Goal: Task Accomplishment & Management: Complete application form

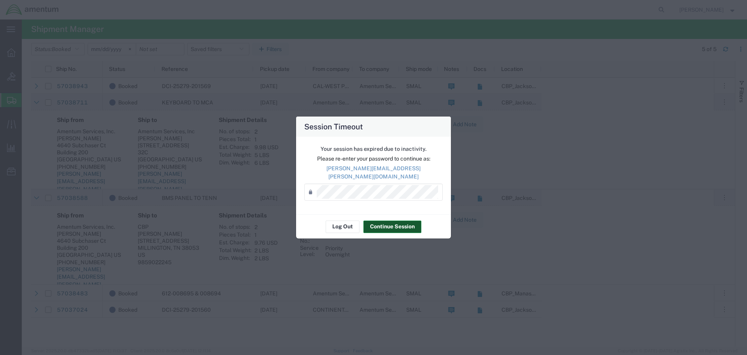
click at [399, 225] on button "Continue Session" at bounding box center [393, 226] width 58 height 12
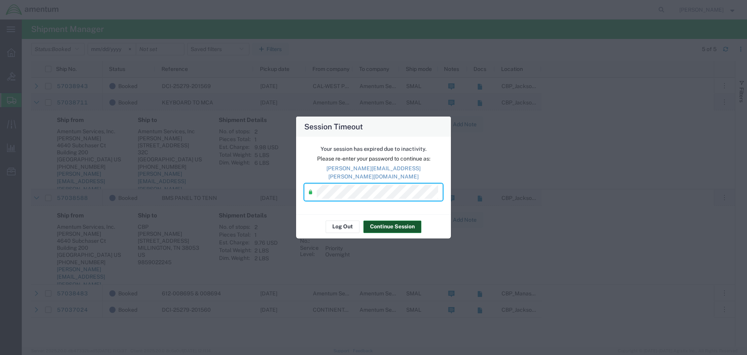
click at [396, 223] on button "Continue Session" at bounding box center [393, 226] width 58 height 12
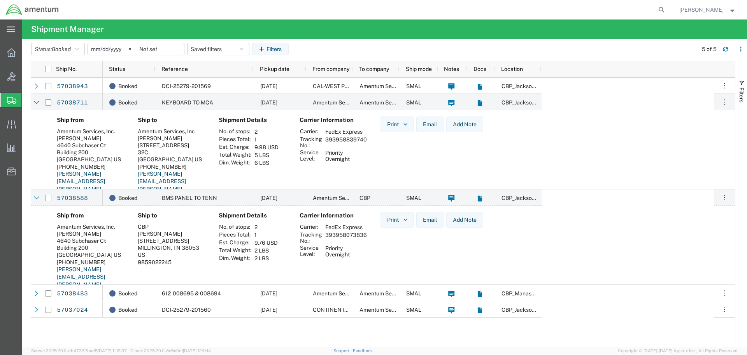
click at [0, 0] on span "Create Shipment" at bounding box center [0, 0] width 0 height 0
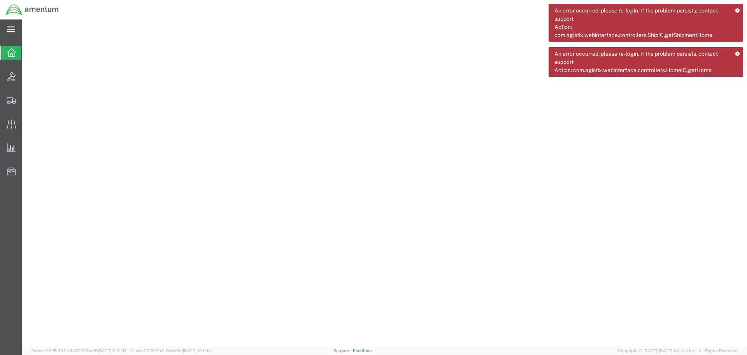
click at [15, 30] on div "main_menu Created with Sketch." at bounding box center [11, 28] width 22 height 19
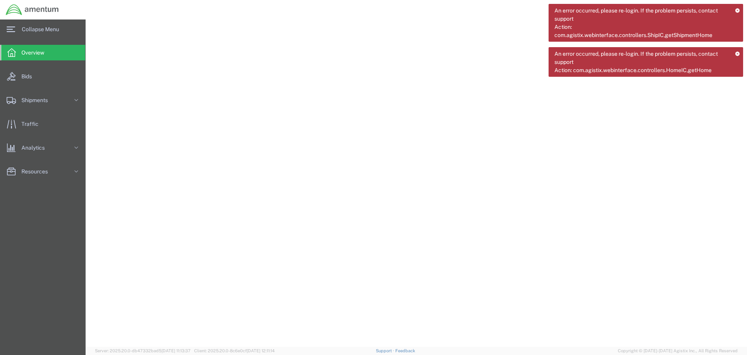
click at [158, 132] on div at bounding box center [417, 182] width 662 height 327
click at [131, 47] on div at bounding box center [417, 182] width 662 height 327
click at [35, 27] on span "Collapse Menu" at bounding box center [43, 29] width 43 height 16
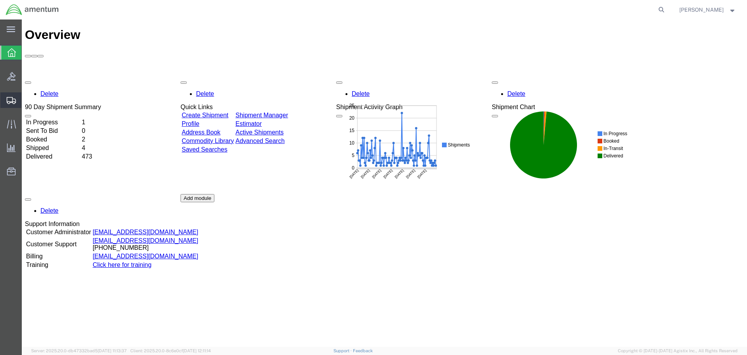
click at [0, 0] on span "Create Shipment" at bounding box center [0, 0] width 0 height 0
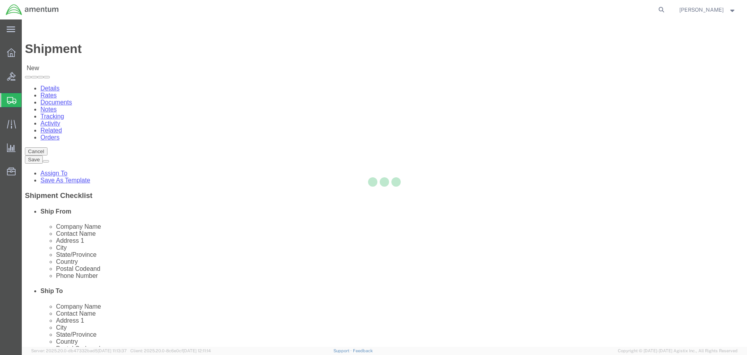
select select
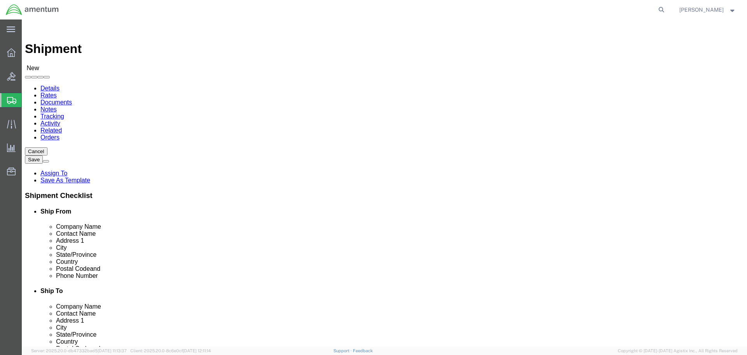
type input "s"
select select "MYPROFILE"
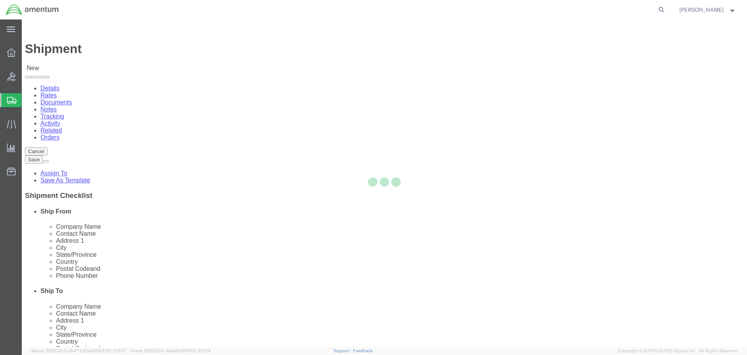
select select "FL"
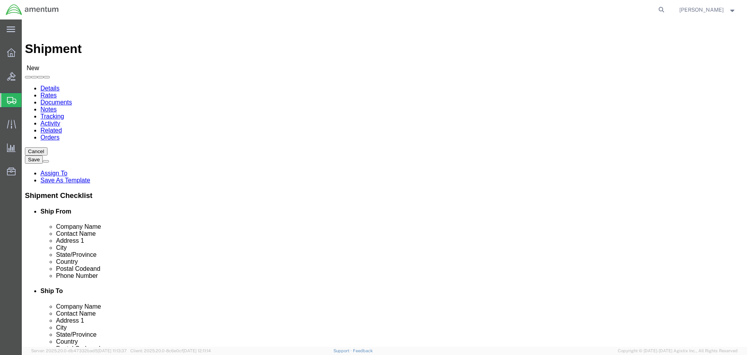
type input "mca"
select select "49941"
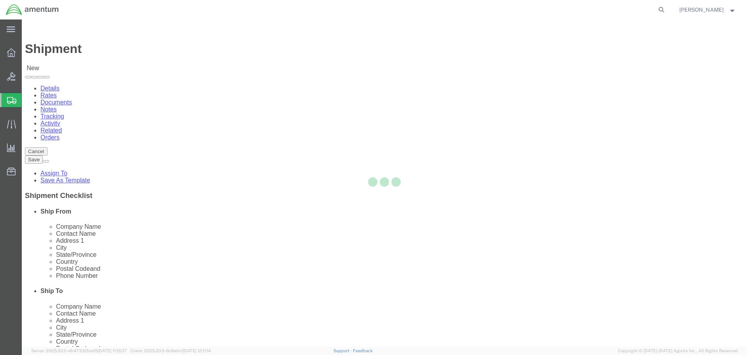
select select "[GEOGRAPHIC_DATA]"
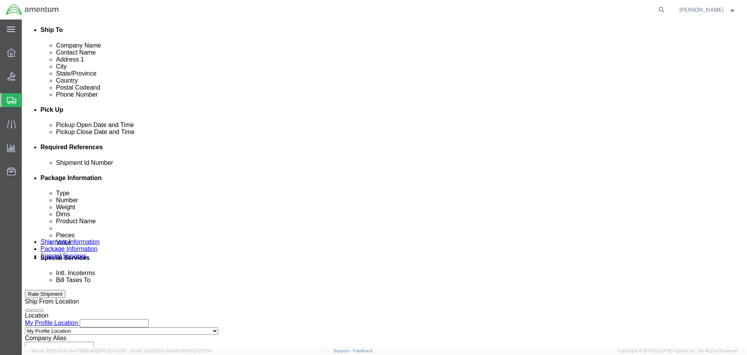
scroll to position [273, 0]
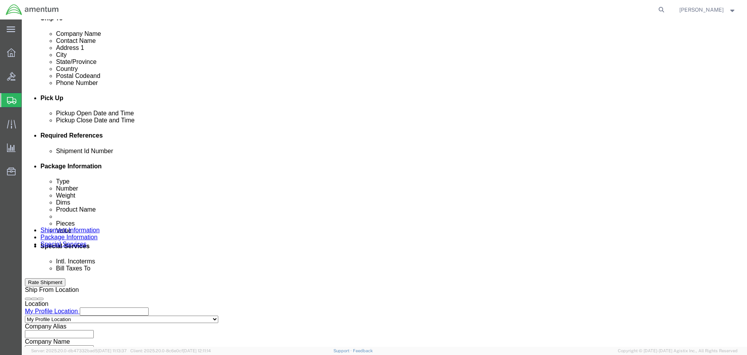
click div
click div "Delivery by Date Delivery Start Date Delivery Start Time Deliver Open Date and …"
click div
click div "Pickup Date: Pickup Start Date Pickup Start Time Pickup Open Date and Time [DAT…"
click div
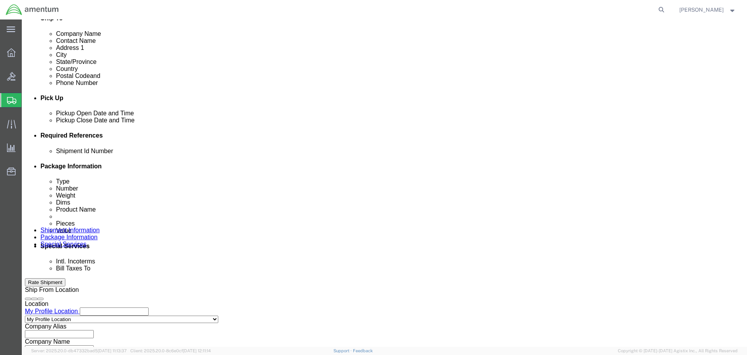
click div "References Add reference"
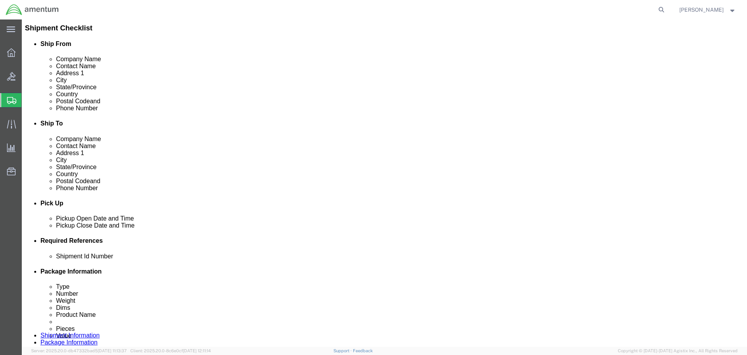
scroll to position [186, 0]
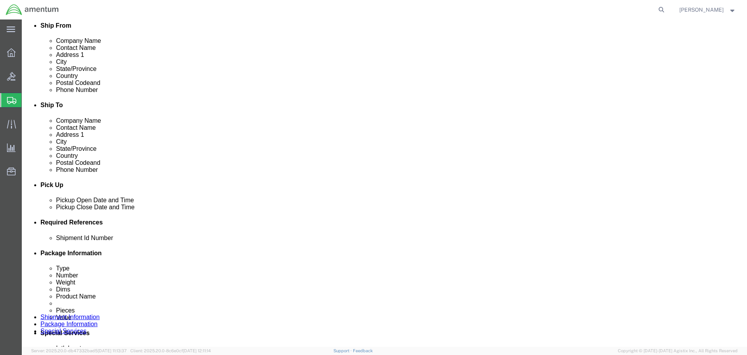
click div "[DATE] 11:00 AM"
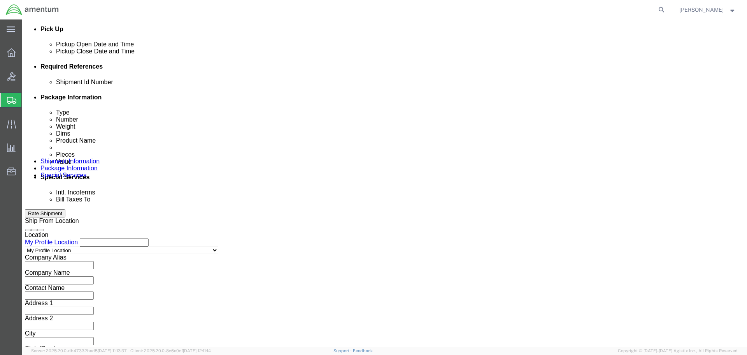
drag, startPoint x: 204, startPoint y: 207, endPoint x: 171, endPoint y: 210, distance: 32.8
click div "Close Time 11:00 AM [DATE] 11:00 AM - [DATE] 11:00 AM Cancel Apply"
click div "Close Time 2:30 AM"
click input "2:30 AM"
drag, startPoint x: 186, startPoint y: 206, endPoint x: 206, endPoint y: 206, distance: 19.1
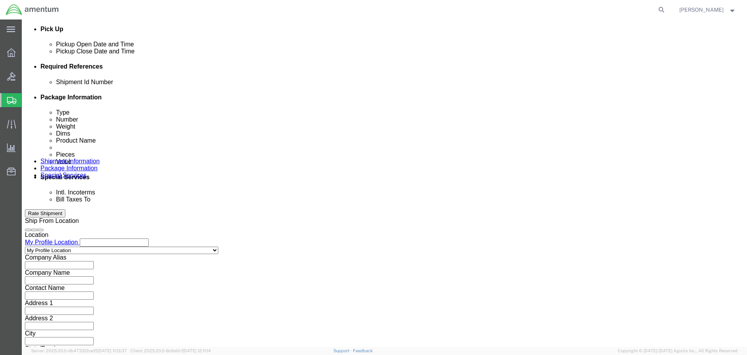
click input "2:30 AM"
type input "2:30 PM"
click div "Close Time 2:30 PM"
click button "Apply"
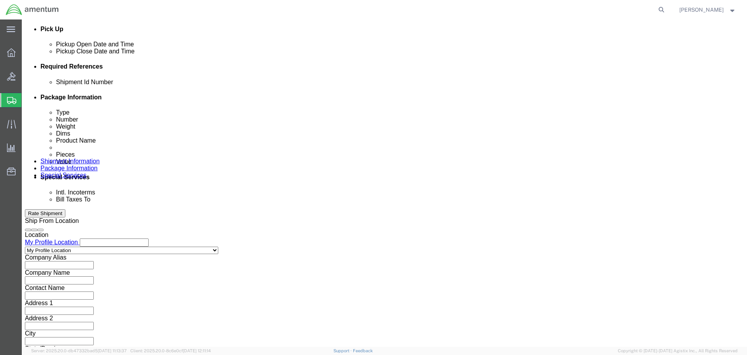
click input "text"
click button "Add reference"
click select "Select Account Type Activity ID Airline Appointment Number ASN Batch Request # …"
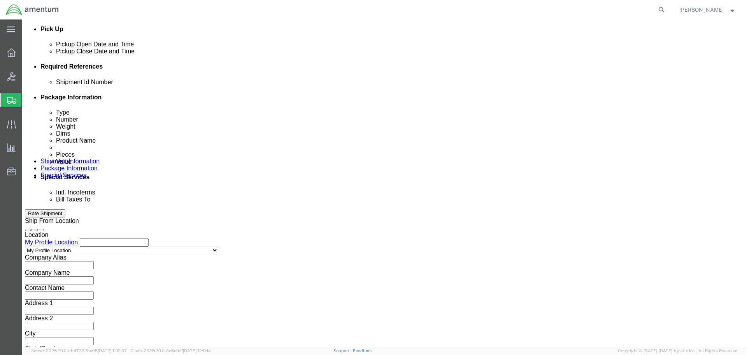
click select "Select Account Type Activity ID Airline Appointment Number ASN Batch Request # …"
select select "PROJNUM"
click select "Select Account Type Activity ID Airline Appointment Number ASN Batch Request # …"
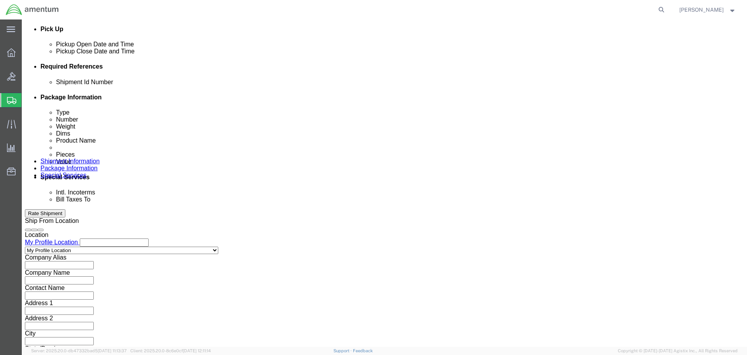
select select "DEPT"
click select "Select Account Type Activity ID Airline Appointment Number ASN Batch Request # …"
click input "text"
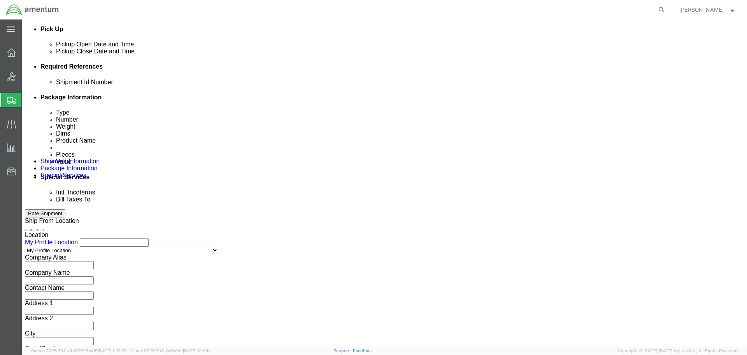
drag, startPoint x: 283, startPoint y: 138, endPoint x: 300, endPoint y: 137, distance: 16.7
click div "Select Account Type Activity ID Airline Appointment Number ASN Batch Request # …"
click select "Select Account Type Activity ID Airline Appointment Number ASN Batch Request # …"
select select "CUSTREF"
click select "Select Account Type Activity ID Airline Appointment Number ASN Batch Request # …"
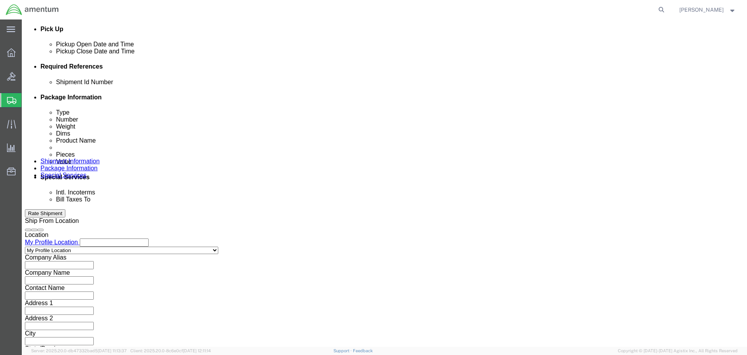
click input "text"
type input "s"
type input "STHD TO MCA"
click input "text"
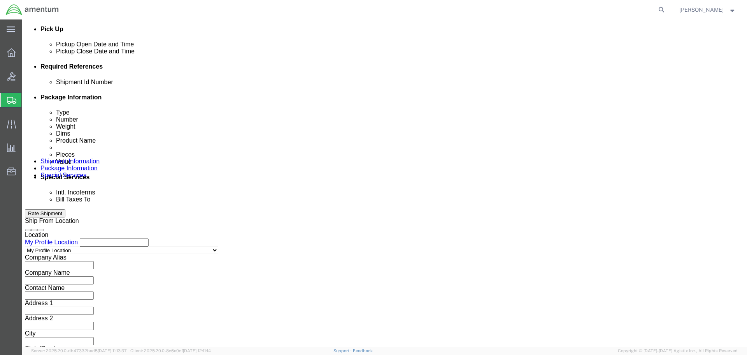
scroll to position [0, 12]
type input "6118.04.03.2219.000.SER.0000"
type input "CBP"
type input "IR61355"
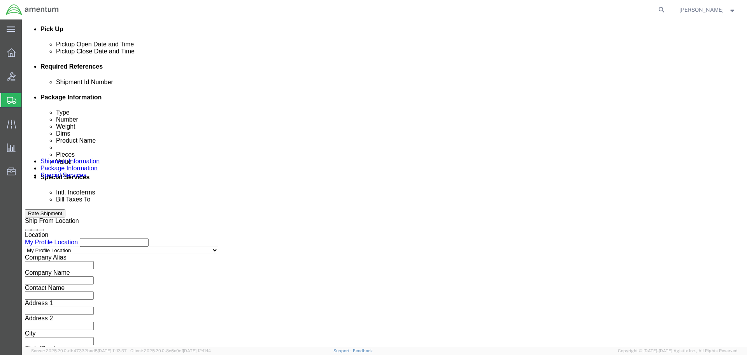
click div "Shipment Id Number STHD TO MCA Select Account Type Activity ID Airline Appointm…"
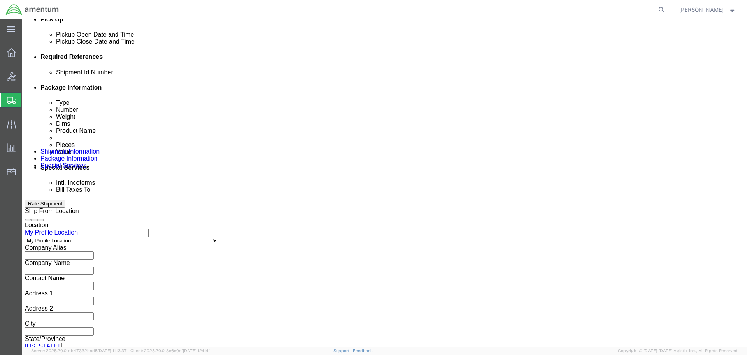
scroll to position [356, 0]
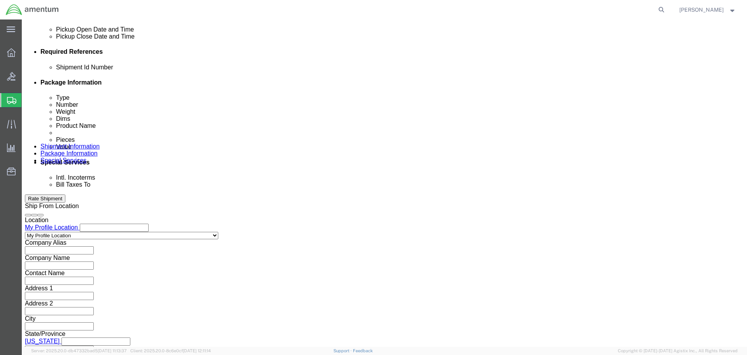
click button "Continue"
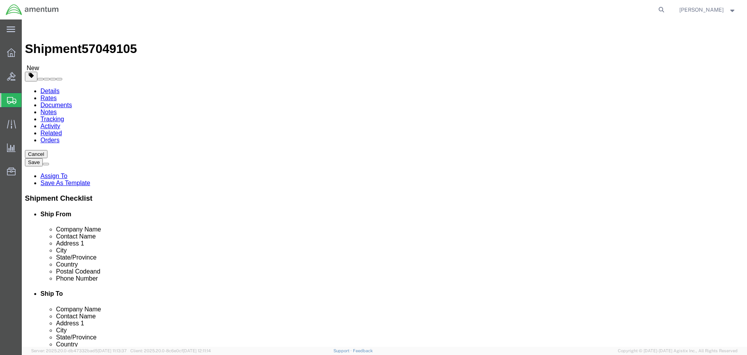
click select "Select BCK Boxes Bale(s) Basket(s) Bolt(s) Bottle(s) Buckets Bulk Bundle(s) Can…"
select select "PSNS"
click select "Select BCK Boxes Bale(s) Basket(s) Bolt(s) Bottle(s) Buckets Bulk Bundle(s) Can…"
click input "1"
click input "text"
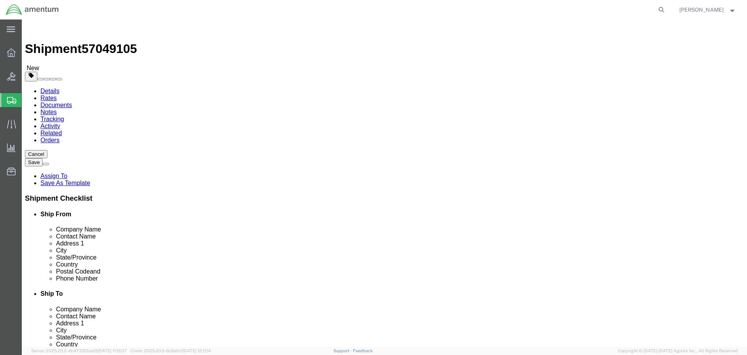
drag, startPoint x: 122, startPoint y: 168, endPoint x: 99, endPoint y: 171, distance: 23.1
click div "Number 1"
click div "2"
drag, startPoint x: 108, startPoint y: 171, endPoint x: 144, endPoint y: 167, distance: 36.3
click div "Package Type Select BCK Boxes Bale(s) Basket(s) Bolt(s) Bottle(s) Buckets Bulk …"
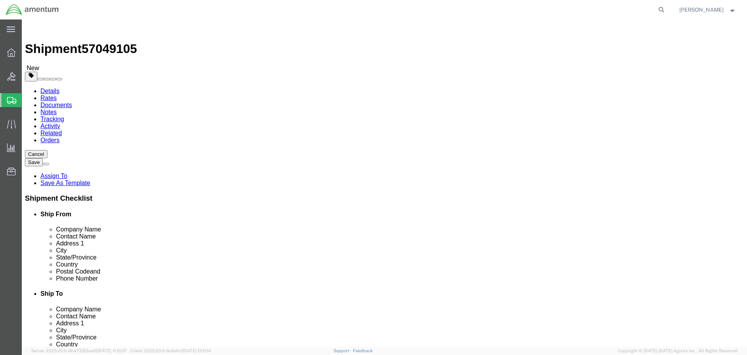
type input "1"
click div "Package Content # 1 1 x Pallet(s) Standard (Not Stackable) Package Type Select …"
click input "text"
type input "52"
type input "34"
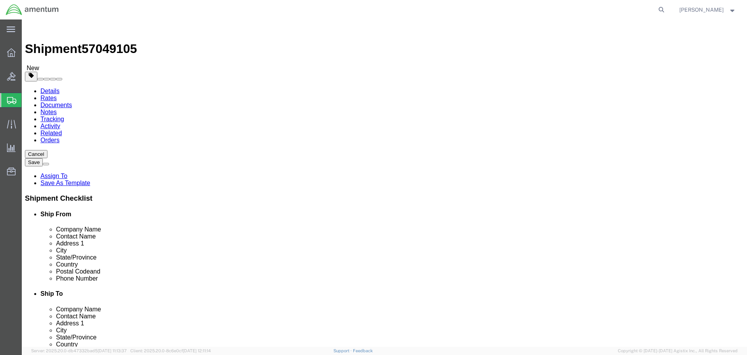
type input "48"
drag, startPoint x: 125, startPoint y: 196, endPoint x: 100, endPoint y: 205, distance: 26.0
click div "Package Type Select BCK Boxes Bale(s) Basket(s) Bolt(s) Bottle(s) Buckets Bulk …"
type input "296"
click div "Package Type Select BCK Boxes Bale(s) Basket(s) Bolt(s) Bottle(s) Buckets Bulk …"
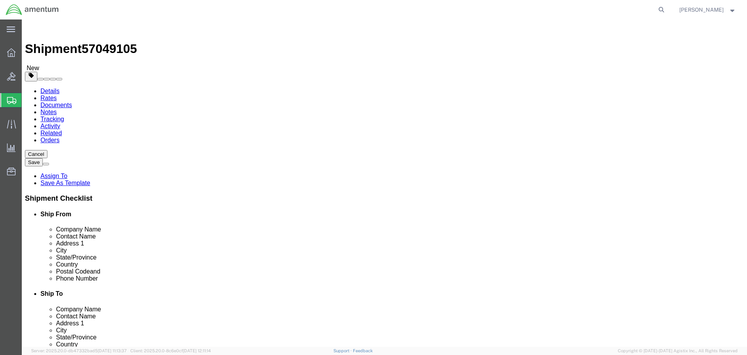
click link "Add Content"
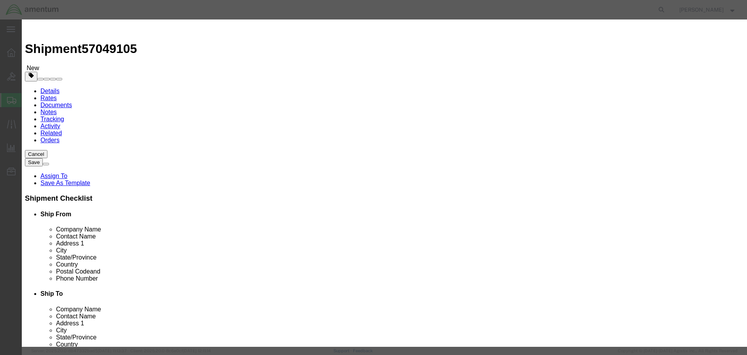
click input "text"
type input "STHD"
type input "1"
type input "700000"
select select "USD"
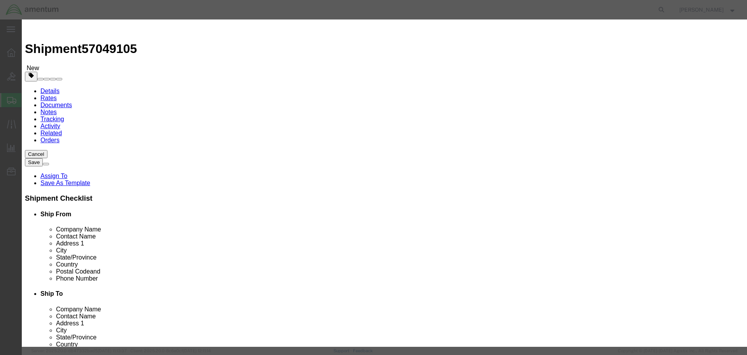
click label "Serial"
click select "Select 50 55 60 65 70 85 92.5 100 125 175 250 300 400"
select select "175"
click select "Select 50 55 60 65 70 85 92.5 100 125 175 250 300 400"
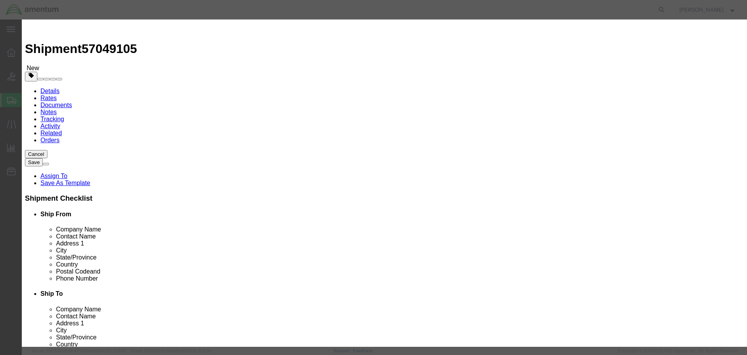
click label "GL Reference"
click button "Save & Close"
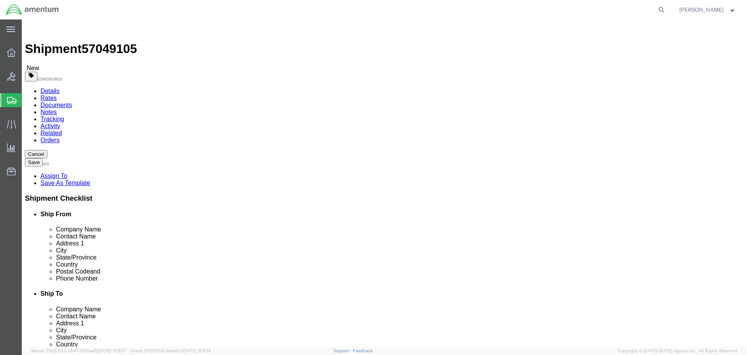
click button "Rate Shipment"
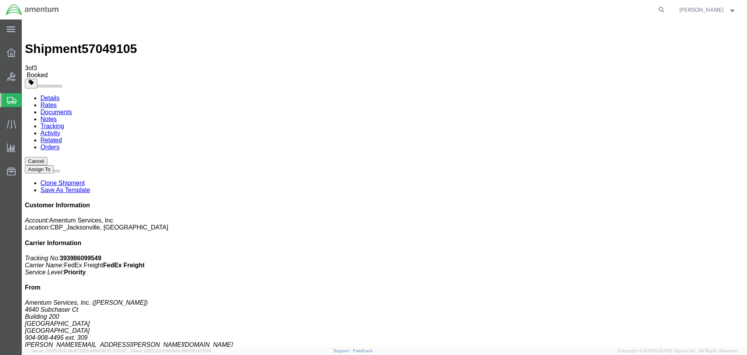
checkbox input "true"
click at [51, 95] on link "Details" at bounding box center [49, 98] width 19 height 7
click link "Schedule pickup request"
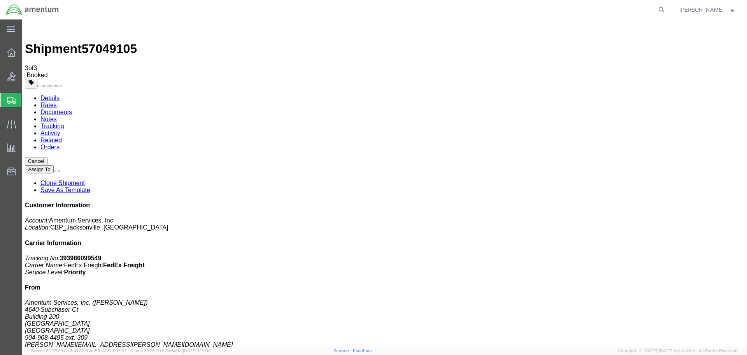
drag, startPoint x: 352, startPoint y: 96, endPoint x: 411, endPoint y: 104, distance: 59.3
click p "Pickup request number : [VEHICLE_IDENTIFICATION_NUMBER]"
click div "Ship From Amentum Services, Inc. ([PERSON_NAME]) [STREET_ADDRESS] 904-908-4495 …"
drag, startPoint x: 612, startPoint y: 101, endPoint x: 656, endPoint y: 100, distance: 43.6
click p "Tracking No: 393986099549 Carrier Name: FedEx Freight FedEx Freight Service Lev…"
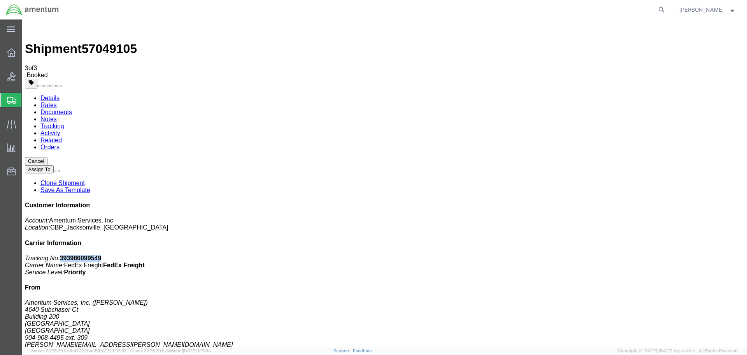
copy b "393986099549"
click link "Clone Shipment"
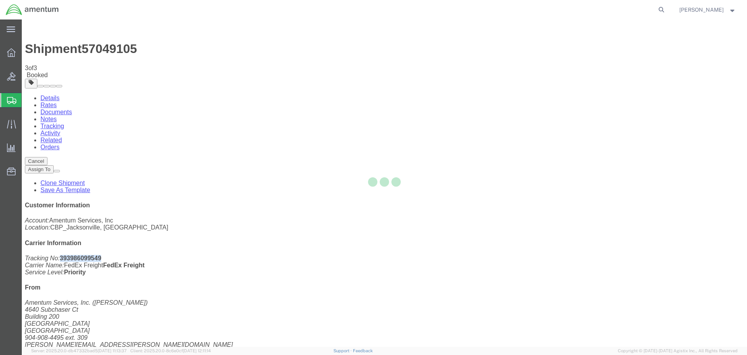
select select "49917"
select select "49941"
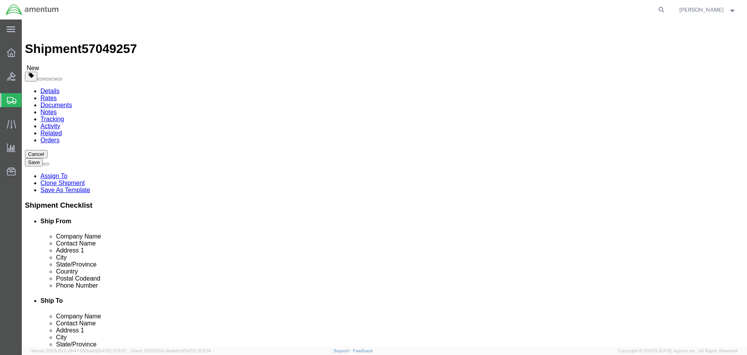
type input "NATC"
select select "49916"
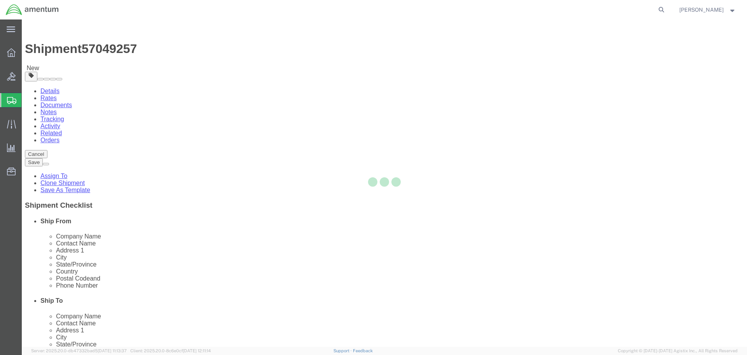
type input "[PERSON_NAME]"
type input "5600 Air Cargo Rd"
type input "[US_STATE][GEOGRAPHIC_DATA]"
type input "73159-1109"
type input "[PHONE_NUMBER]"
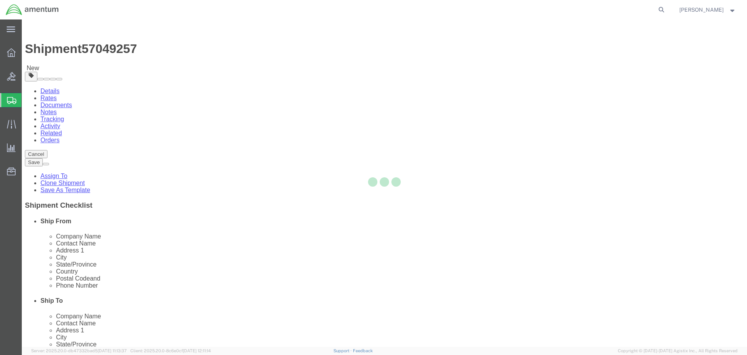
type input "[PERSON_NAME][EMAIL_ADDRESS][PERSON_NAME][DOMAIN_NAME]"
select select "OK"
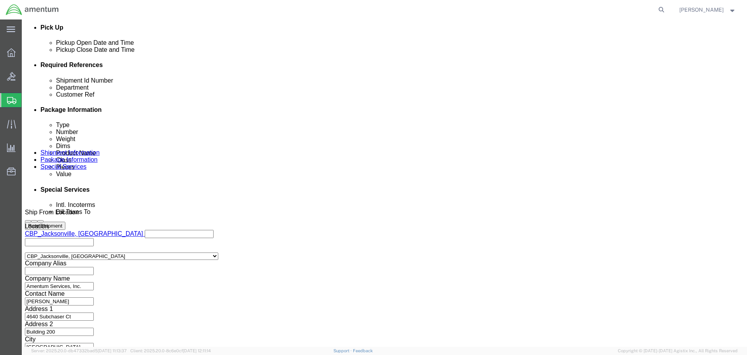
scroll to position [356, 0]
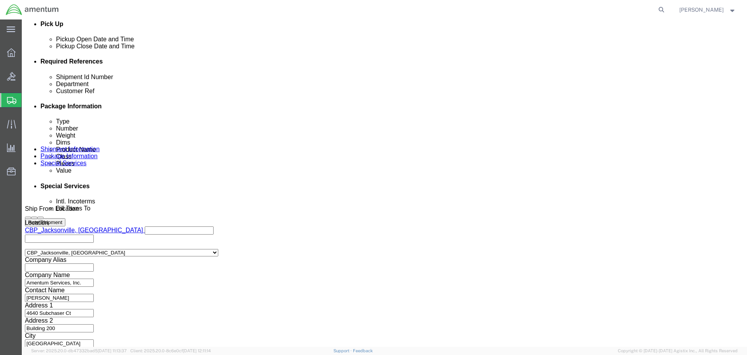
drag, startPoint x: 128, startPoint y: 122, endPoint x: 161, endPoint y: 119, distance: 33.6
click input "STHD TO MCA"
type input "STHD TO NAC"
click div "Shipment Id Number STHD TO NAC Department CBP Select Account Type Activity ID A…"
drag, startPoint x: 111, startPoint y: 139, endPoint x: 217, endPoint y: 141, distance: 106.3
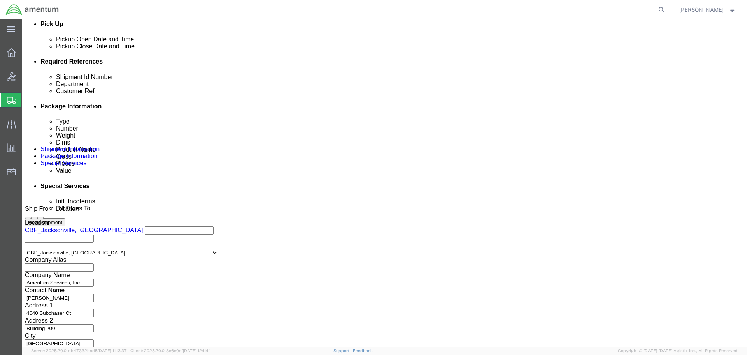
click div "Shipment Id Number STHD TO NAC Department CBP Select Account Type Activity ID A…"
type input "IR61582"
click div "Shipment Id Number STHD TO NAC Department CBP Select Account Type Activity ID A…"
click button "Continue"
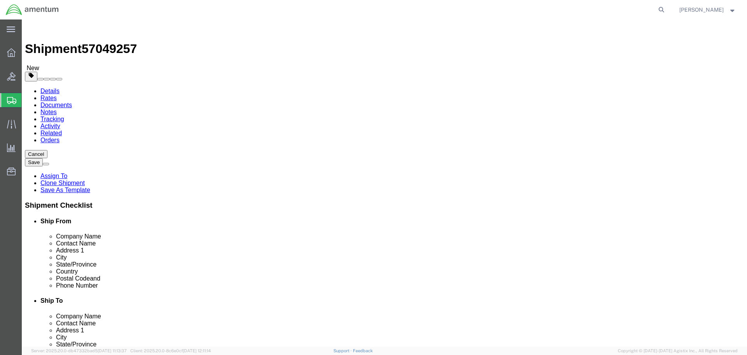
scroll to position [22, 0]
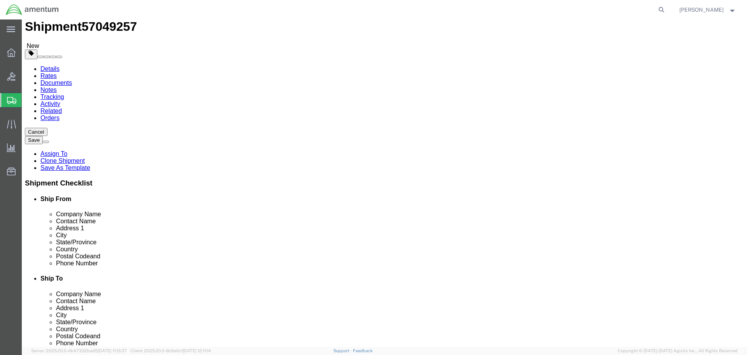
drag, startPoint x: 102, startPoint y: 160, endPoint x: 97, endPoint y: 160, distance: 5.5
click div "Dimensions Length 52.00 x Width 34.00 x Height 48.00 Select cm ft in"
type input "48"
type input "40"
type input "316"
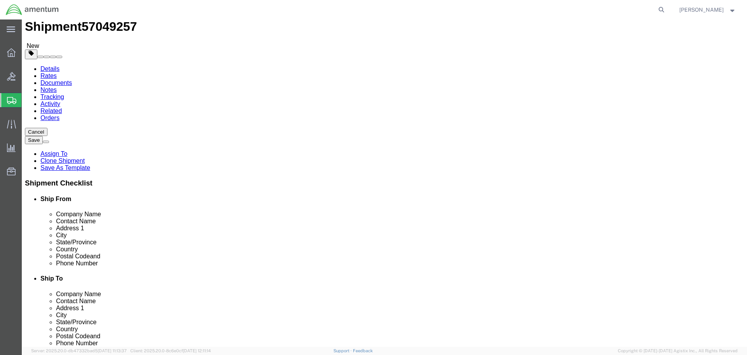
click div "316 Select kgs lbs"
click div "Package Content # 1 1 x Pallet(s) Standard (Not Stackable) Package Type Select …"
click button "Rate Shipment"
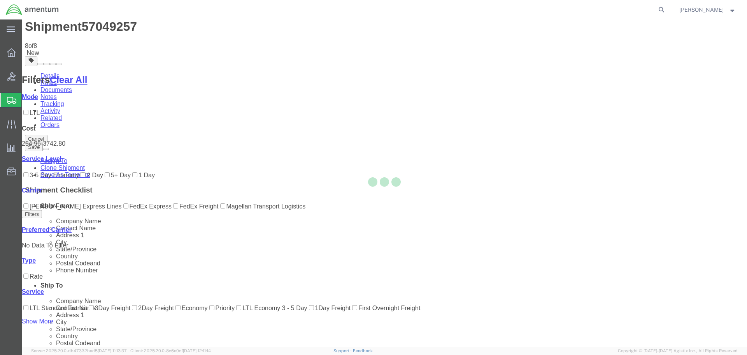
scroll to position [0, 0]
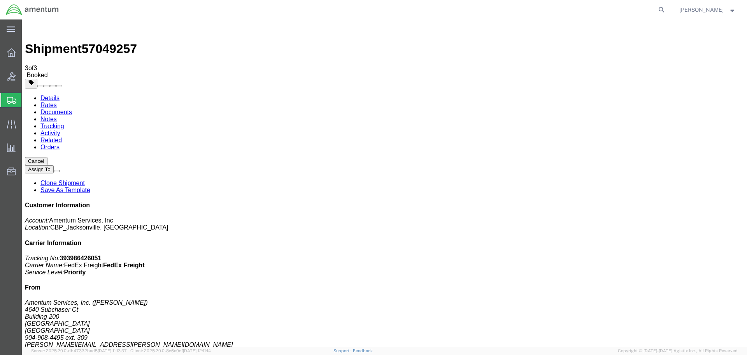
checkbox input "true"
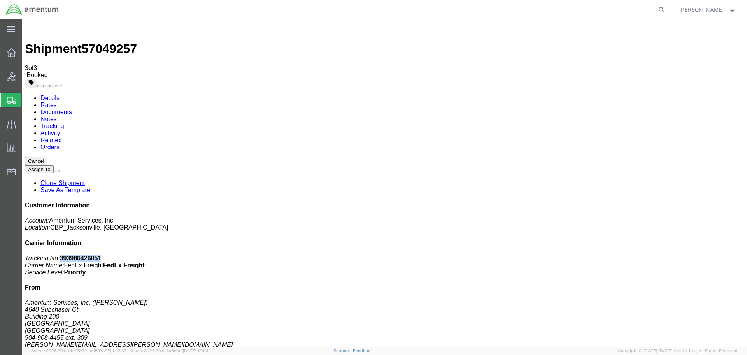
drag, startPoint x: 637, startPoint y: 122, endPoint x: 681, endPoint y: 118, distance: 44.1
click at [681, 255] on p "Tracking No: 393986426051 Carrier Name: FedEx Freight FedEx Freight Service Lev…" at bounding box center [384, 265] width 719 height 21
copy b "393986426051"
click at [46, 95] on link "Details" at bounding box center [49, 98] width 19 height 7
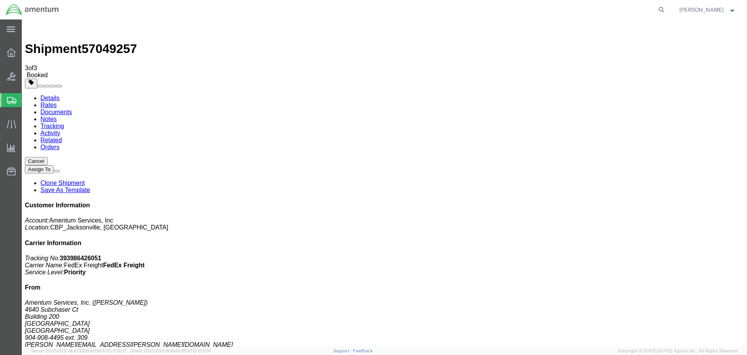
click link "Schedule pickup request"
